Goal: Navigation & Orientation: Find specific page/section

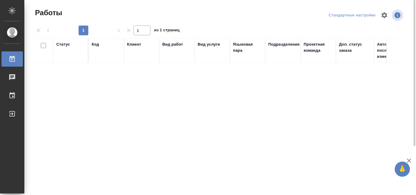
click at [270, 99] on div "Статус Код Клиент Вид работ Вид услуги Языковая пара Подразделение Проектная ко…" at bounding box center [219, 147] width 371 height 219
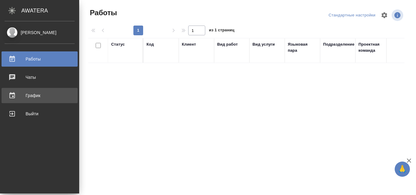
click at [24, 95] on div "График" at bounding box center [40, 95] width 70 height 9
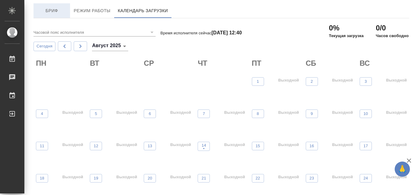
click at [50, 11] on span "Бриф" at bounding box center [51, 11] width 29 height 8
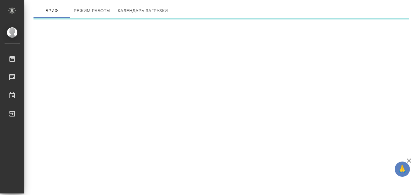
click at [282, 115] on div ".cls-1 fill:#fff; AWATERA Harutyunyan Gohar Работы 0 Чаты График Выйти Бриф Реж…" at bounding box center [208, 97] width 416 height 195
click at [55, 9] on span "Бриф" at bounding box center [51, 11] width 29 height 8
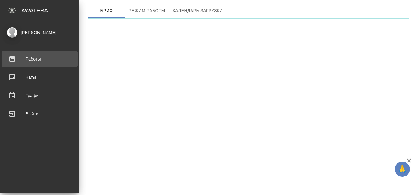
click at [14, 58] on div "Работы" at bounding box center [40, 59] width 70 height 9
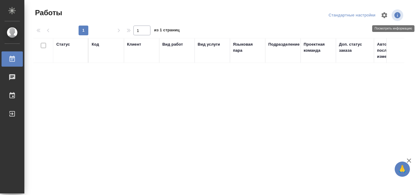
click at [394, 17] on icon "button" at bounding box center [397, 15] width 6 height 6
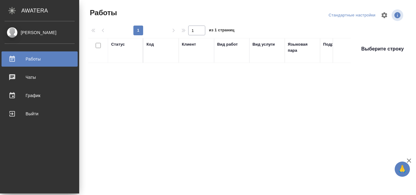
click at [16, 57] on div "Работы" at bounding box center [40, 59] width 70 height 9
